Goal: Navigation & Orientation: Understand site structure

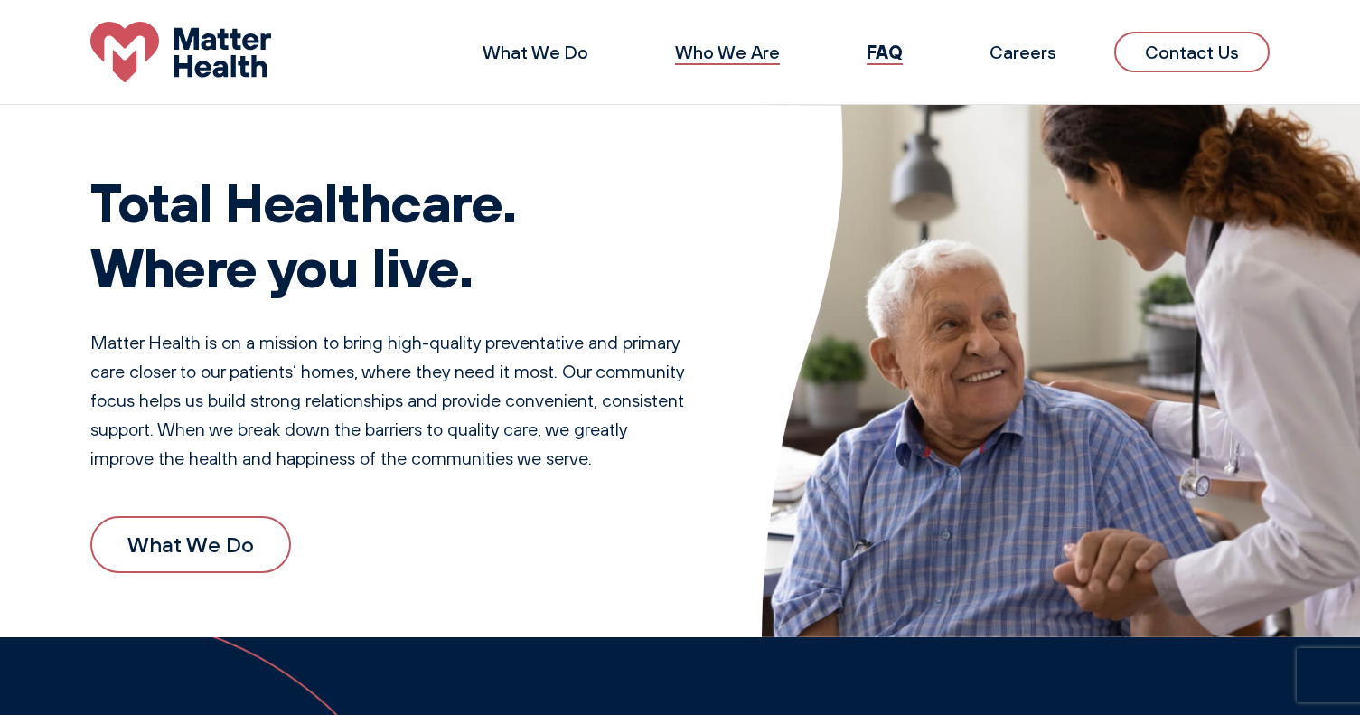
click at [734, 50] on link "Who We Are" at bounding box center [727, 52] width 105 height 23
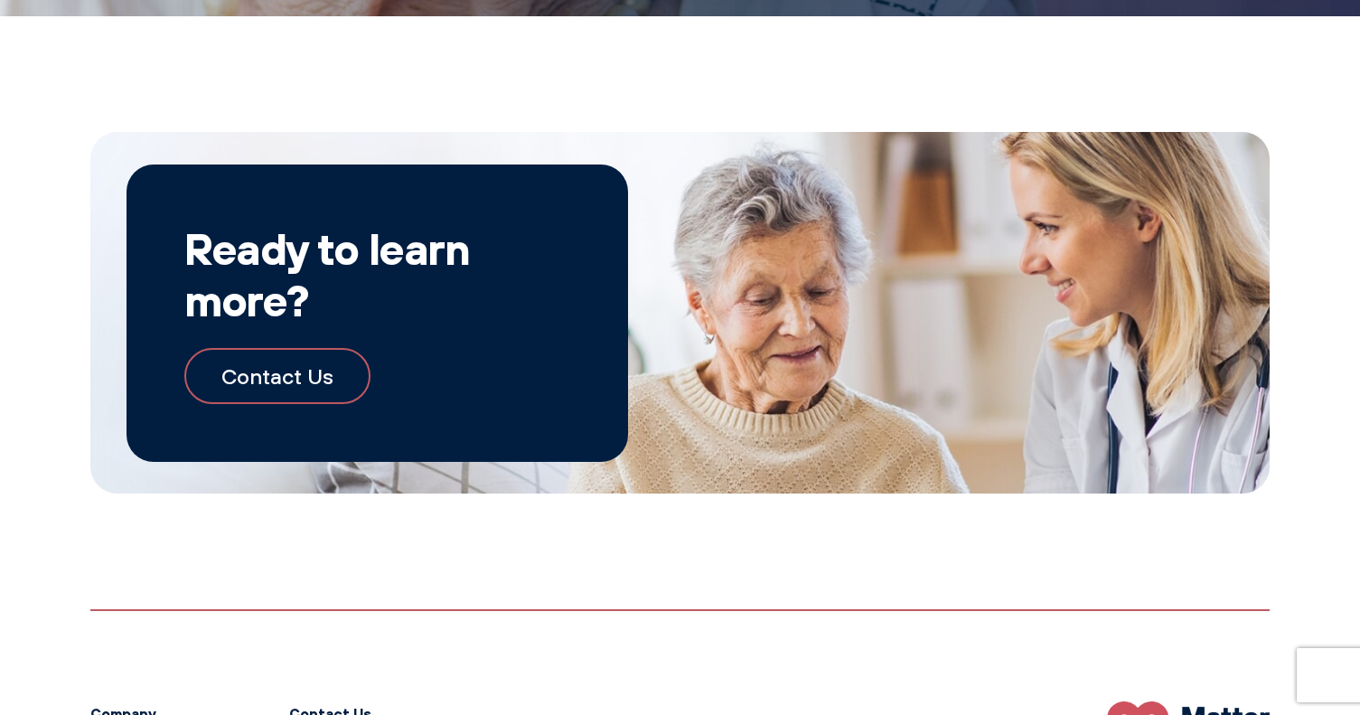
scroll to position [1980, 0]
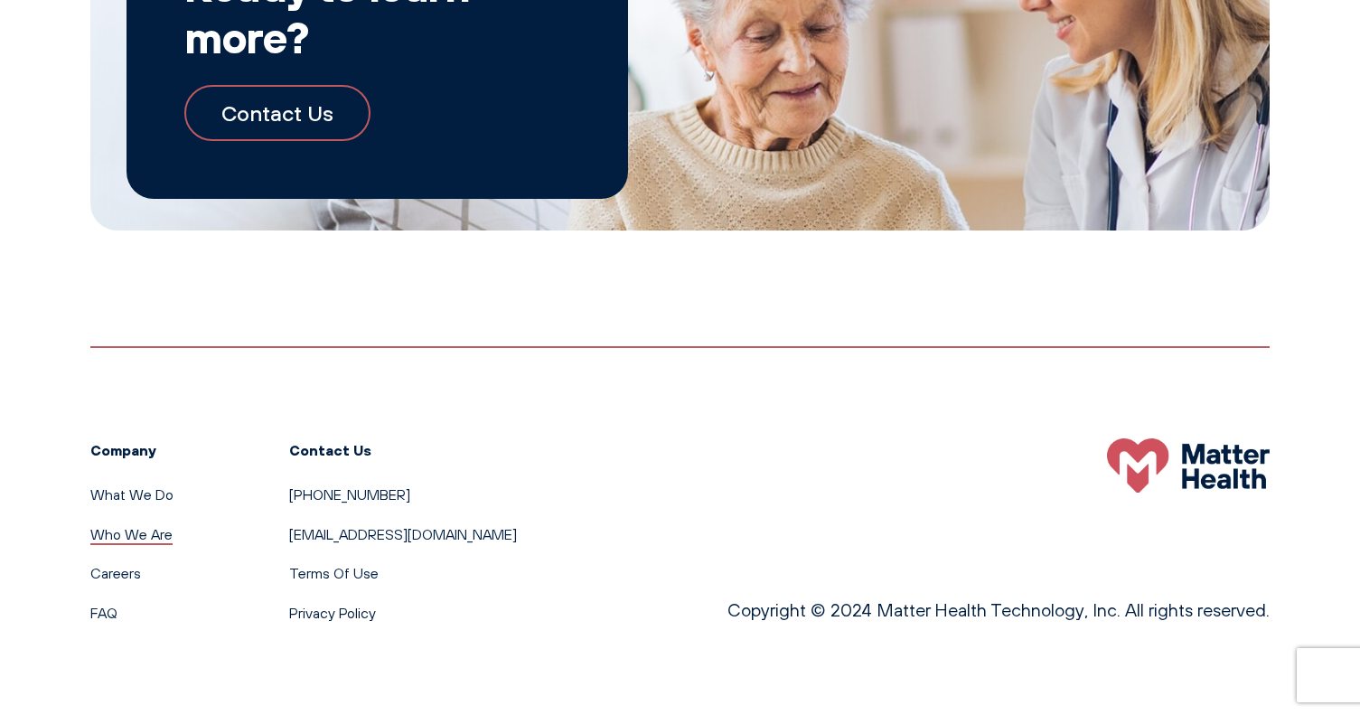
click at [156, 532] on link "Who We Are" at bounding box center [131, 534] width 82 height 18
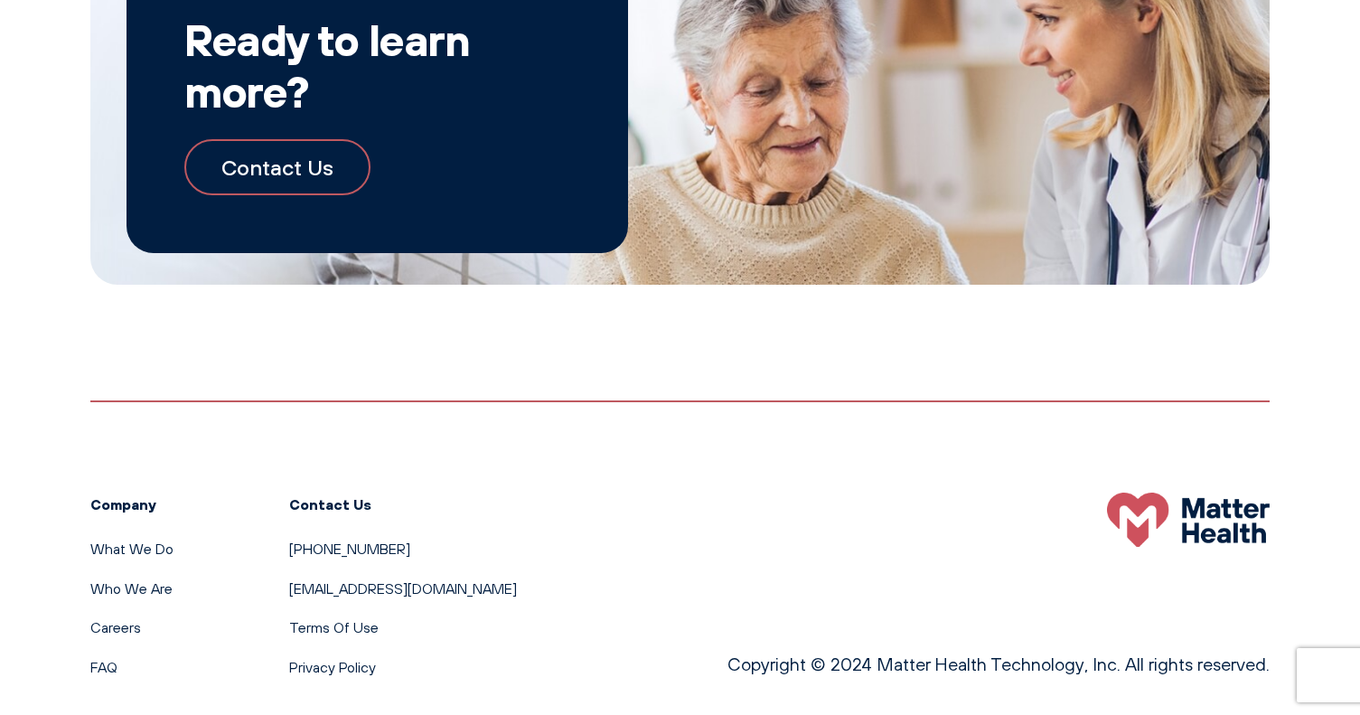
scroll to position [1980, 0]
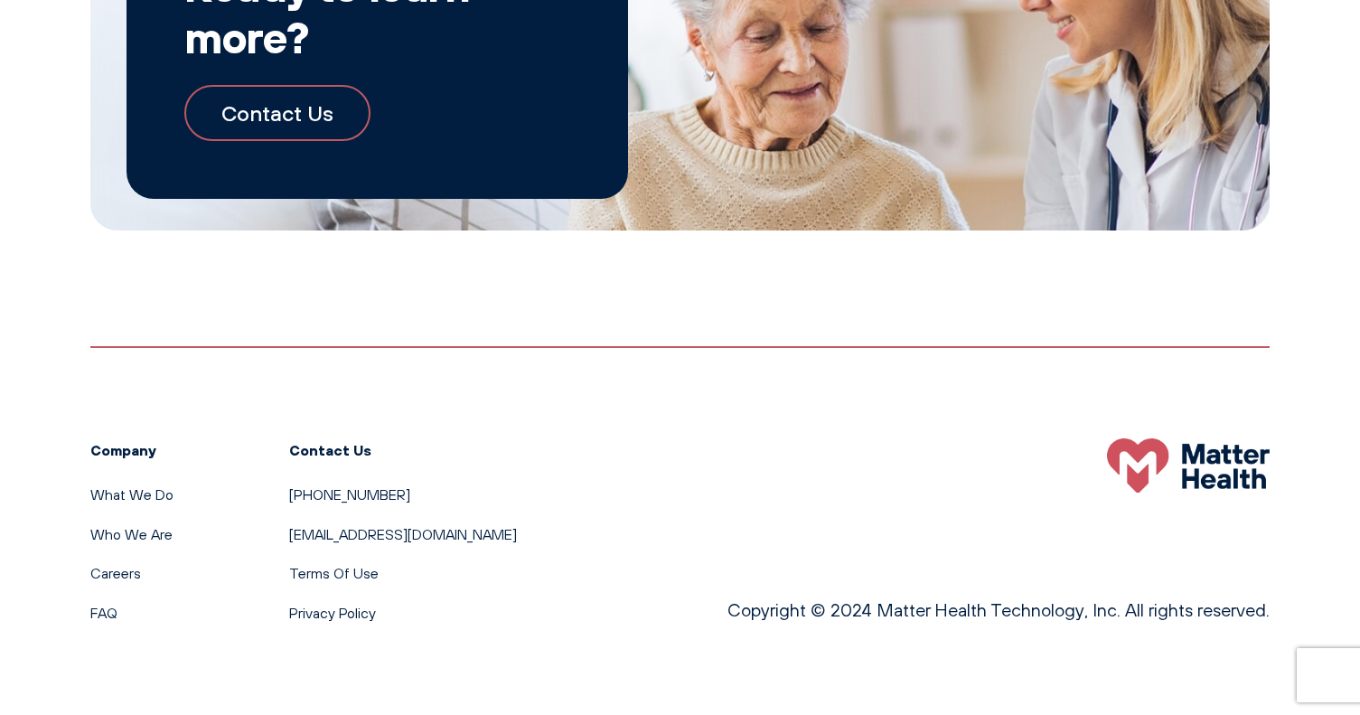
click at [121, 503] on li "What We Do" at bounding box center [131, 494] width 83 height 23
click at [121, 500] on link "What We Do" at bounding box center [131, 494] width 83 height 18
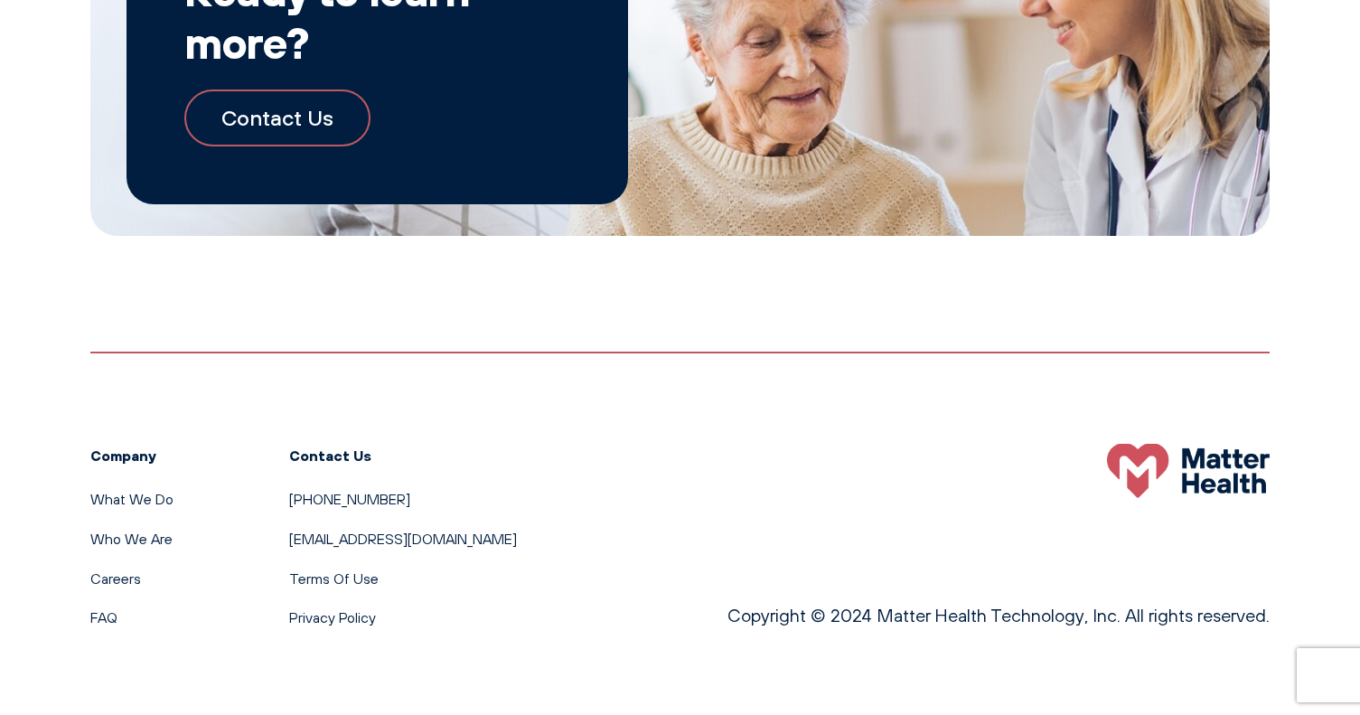
scroll to position [2012, 0]
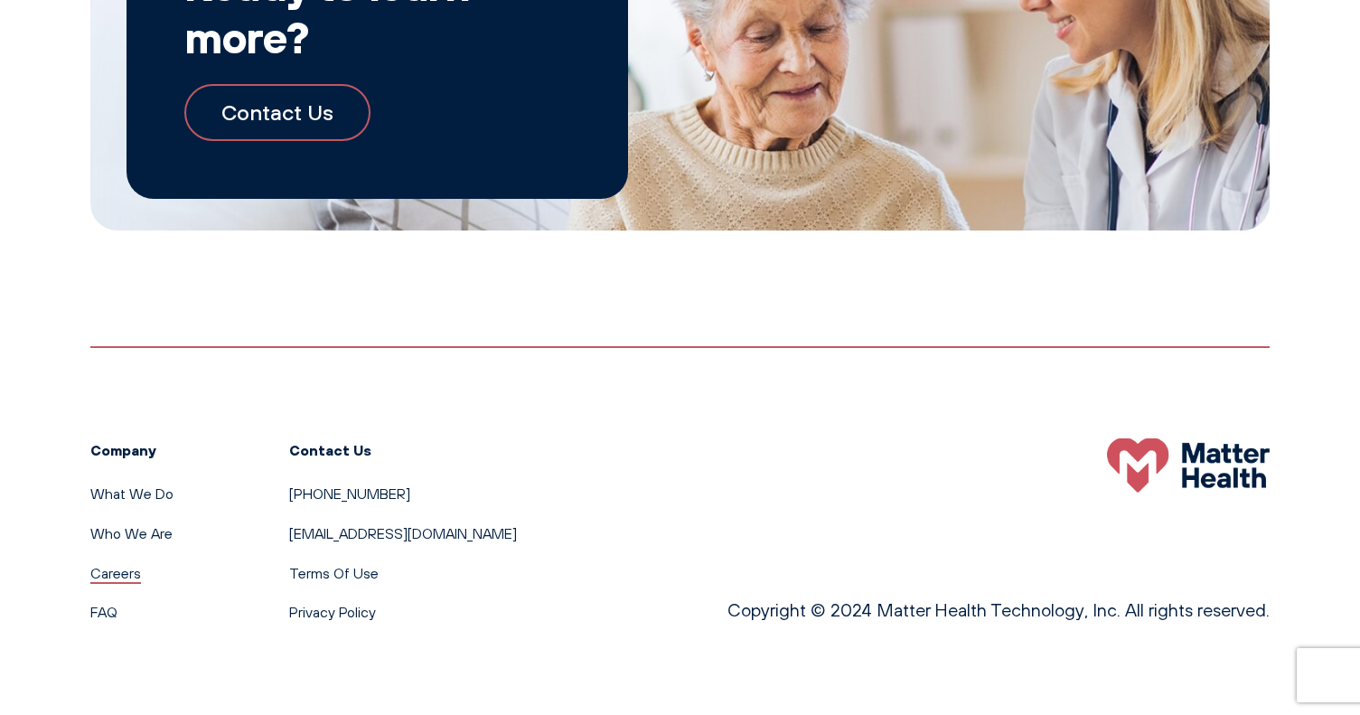
click at [122, 573] on link "Careers" at bounding box center [115, 573] width 51 height 18
